Goal: Ask a question: Seek information or help from site administrators or community

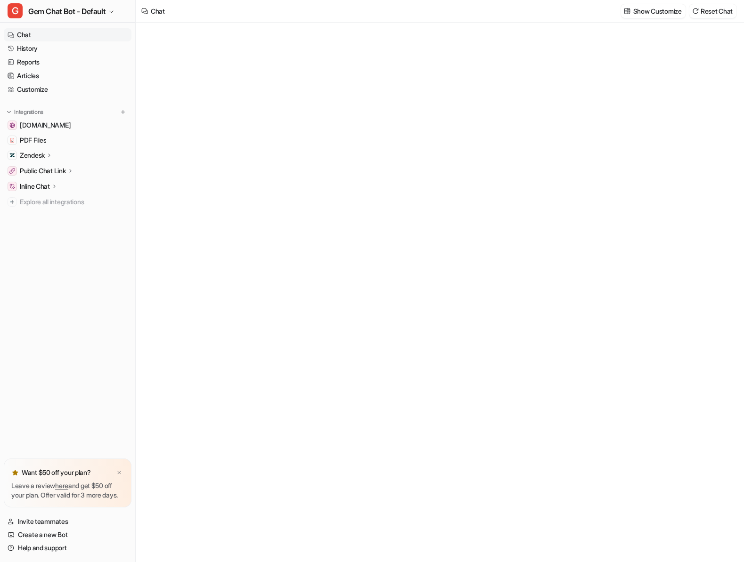
type textarea "**********"
click at [34, 46] on link "History" at bounding box center [68, 48] width 128 height 13
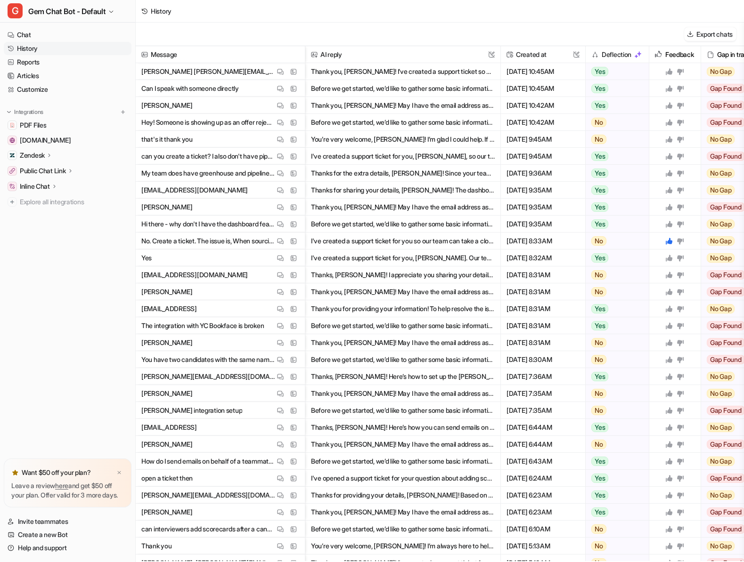
scroll to position [0, 11]
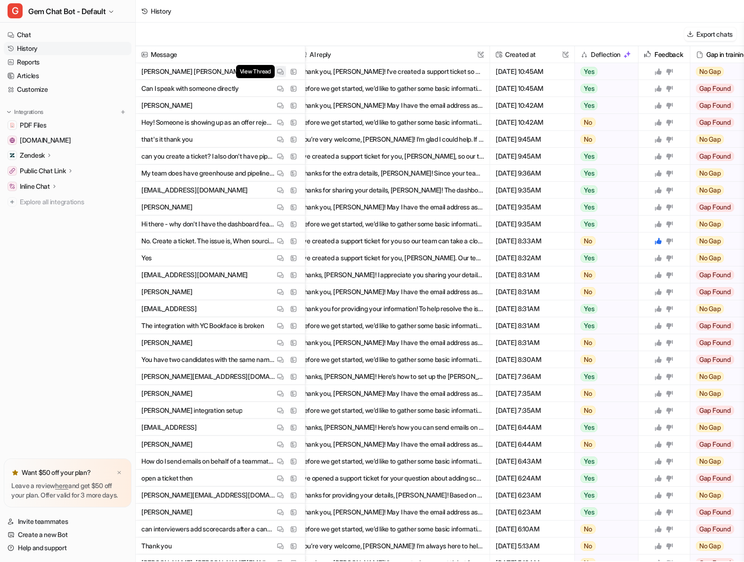
click at [281, 71] on img at bounding box center [280, 71] width 7 height 7
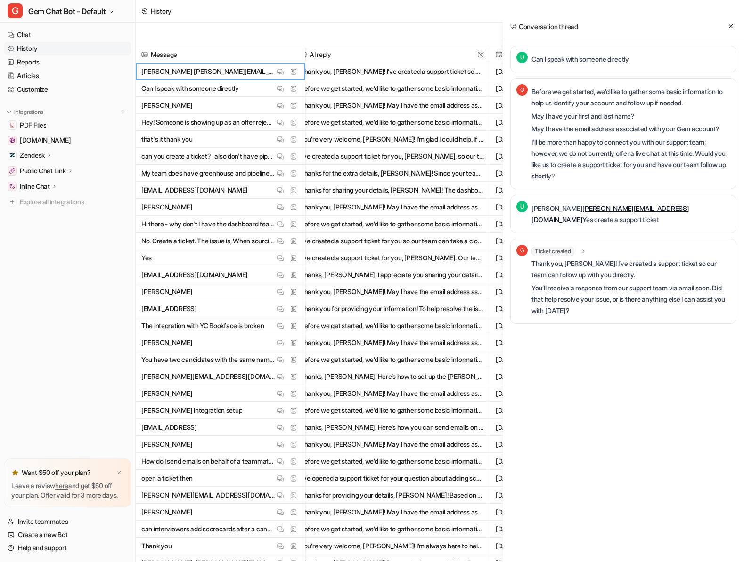
click at [665, 154] on p "I'll be more than happy to connect you with our support team; however, we do no…" at bounding box center [630, 159] width 199 height 45
click at [653, 116] on p "May I have your first and last name?" at bounding box center [630, 116] width 199 height 11
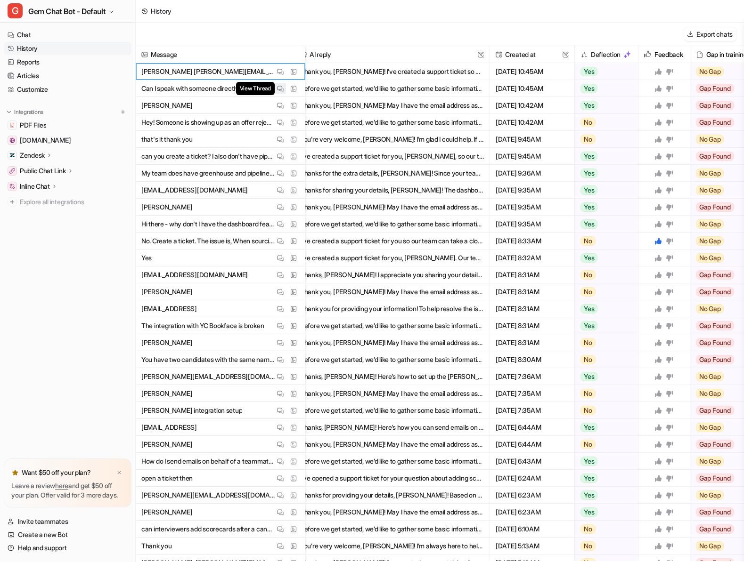
click at [283, 87] on img at bounding box center [280, 88] width 7 height 7
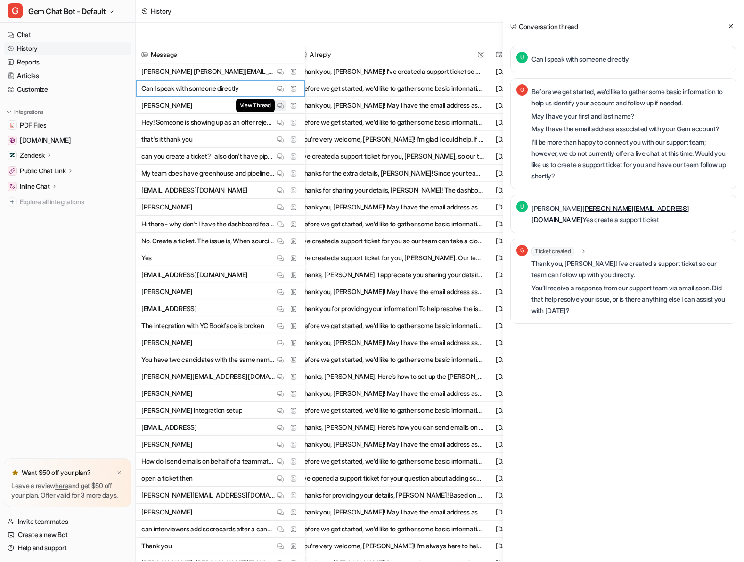
click at [279, 104] on img at bounding box center [280, 105] width 7 height 7
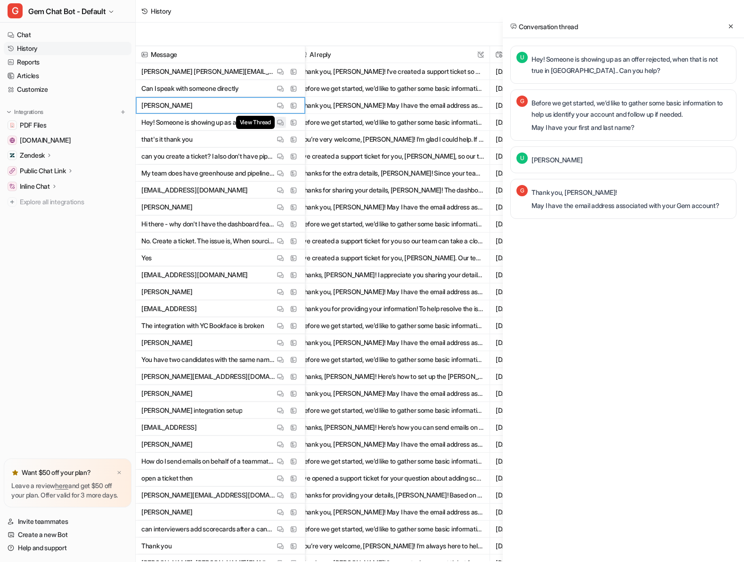
click at [277, 119] on img at bounding box center [280, 122] width 7 height 7
click at [729, 28] on icon at bounding box center [731, 26] width 4 height 4
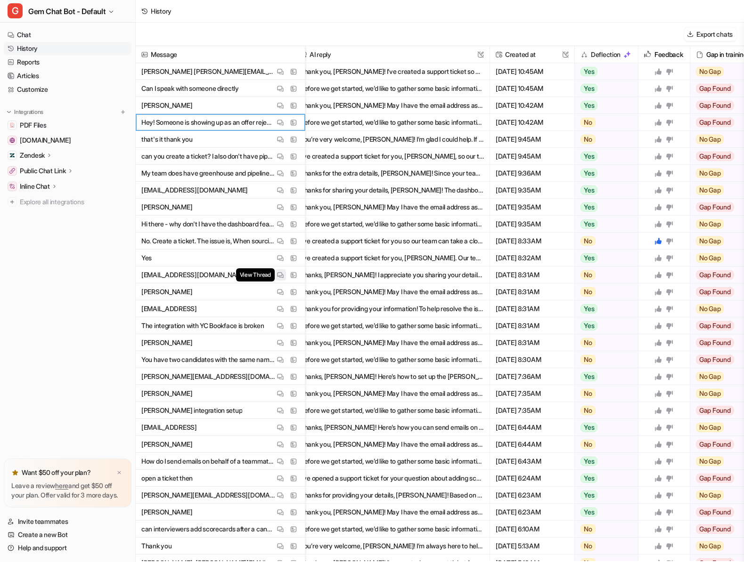
click at [282, 272] on img at bounding box center [280, 275] width 7 height 7
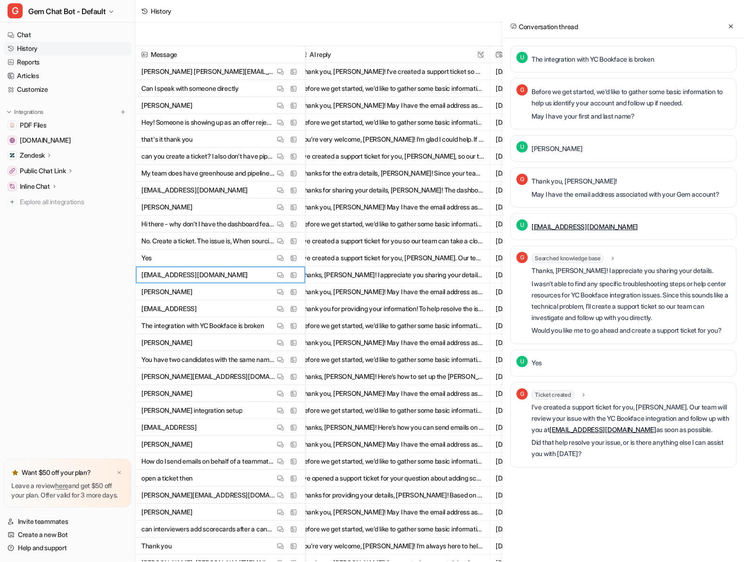
scroll to position [0, 0]
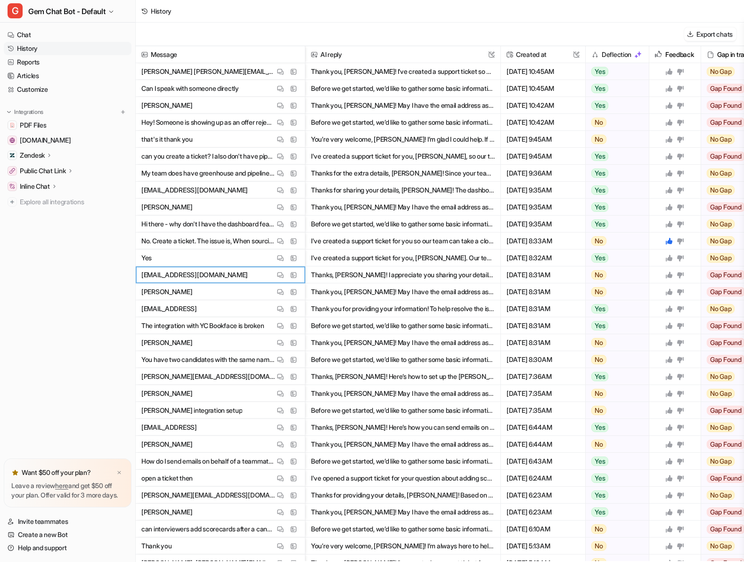
click at [456, 203] on button "Thank you, [PERSON_NAME]! May I have the email address associated with your Gem…" at bounding box center [403, 207] width 184 height 17
